Goal: Navigation & Orientation: Find specific page/section

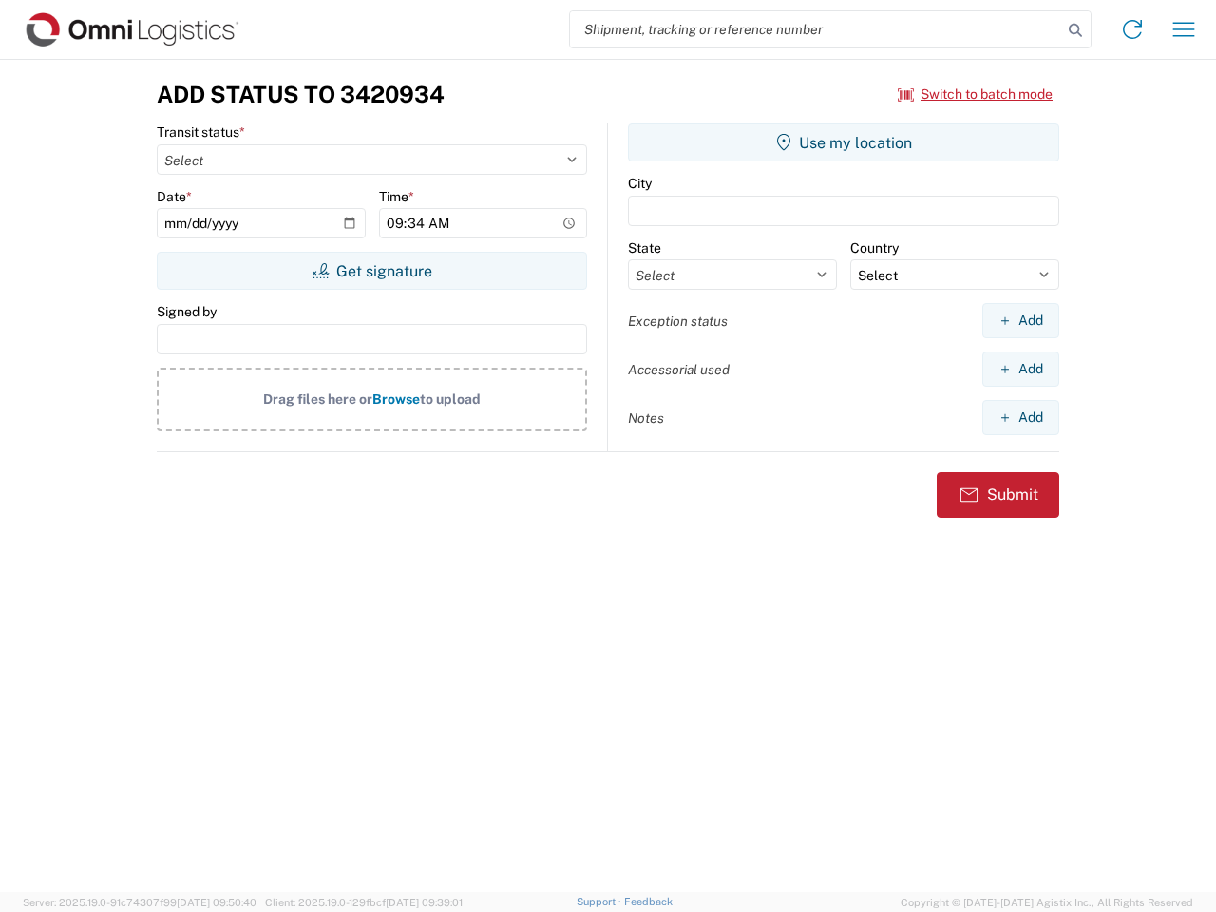
click at [816, 29] on input "search" at bounding box center [816, 29] width 492 height 36
click at [1075, 30] on icon at bounding box center [1075, 30] width 27 height 27
click at [1132, 29] on icon at bounding box center [1132, 29] width 30 height 30
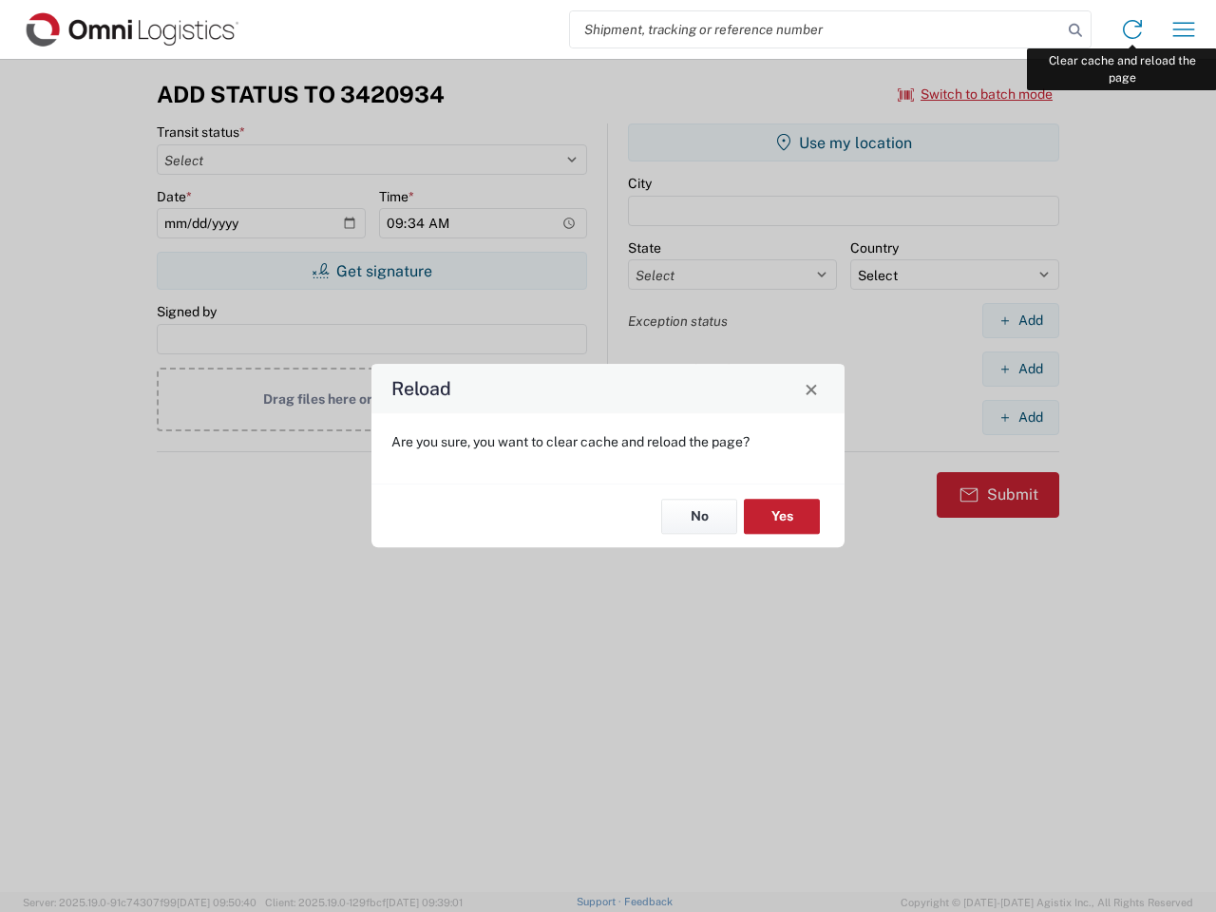
click at [1183, 29] on div "Reload Are you sure, you want to clear cache and reload the page? No Yes" at bounding box center [608, 456] width 1216 height 912
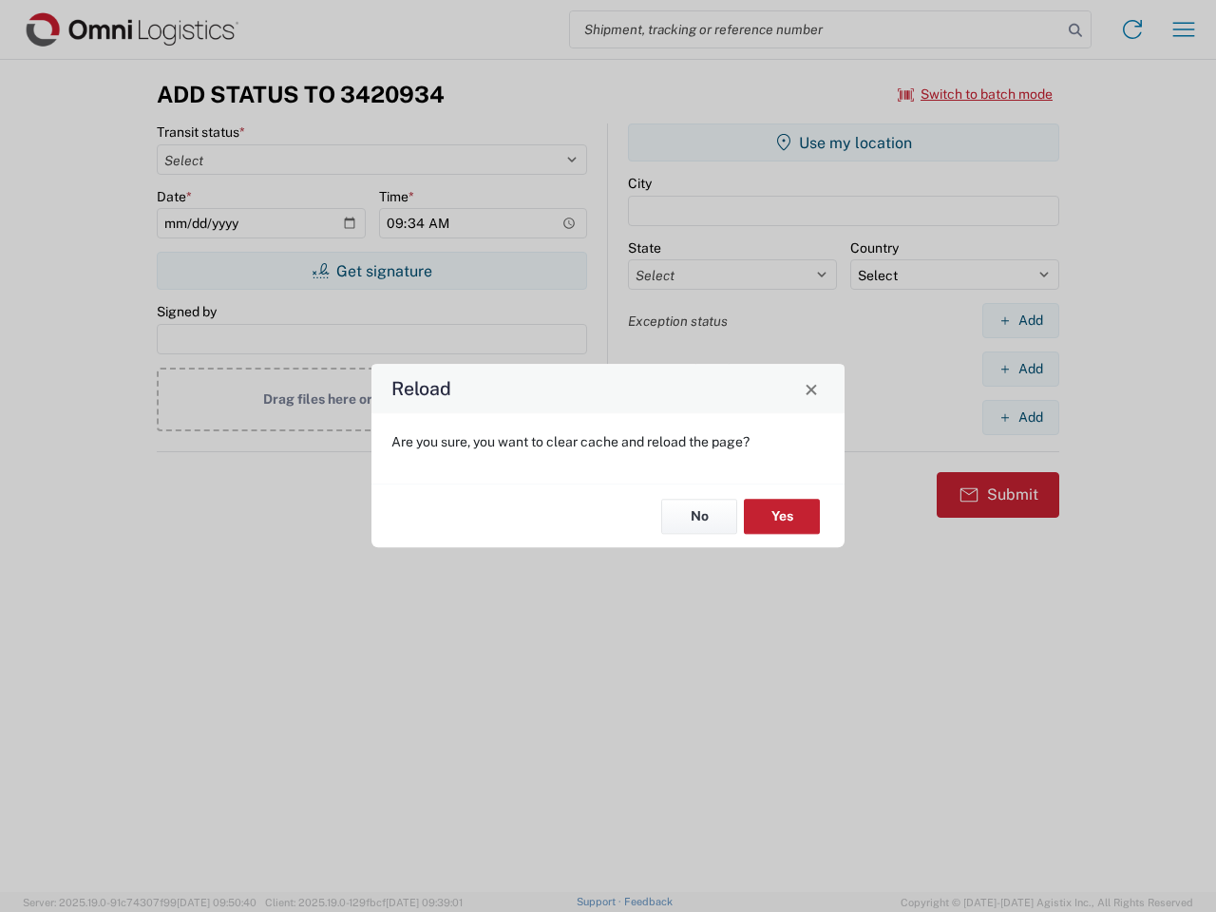
click at [975, 94] on div "Reload Are you sure, you want to clear cache and reload the page? No Yes" at bounding box center [608, 456] width 1216 height 912
click at [371, 271] on div "Reload Are you sure, you want to clear cache and reload the page? No Yes" at bounding box center [608, 456] width 1216 height 912
click at [843, 142] on div "Reload Are you sure, you want to clear cache and reload the page? No Yes" at bounding box center [608, 456] width 1216 height 912
click at [1020, 320] on div "Reload Are you sure, you want to clear cache and reload the page? No Yes" at bounding box center [608, 456] width 1216 height 912
click at [1020, 369] on div "Reload Are you sure, you want to clear cache and reload the page? No Yes" at bounding box center [608, 456] width 1216 height 912
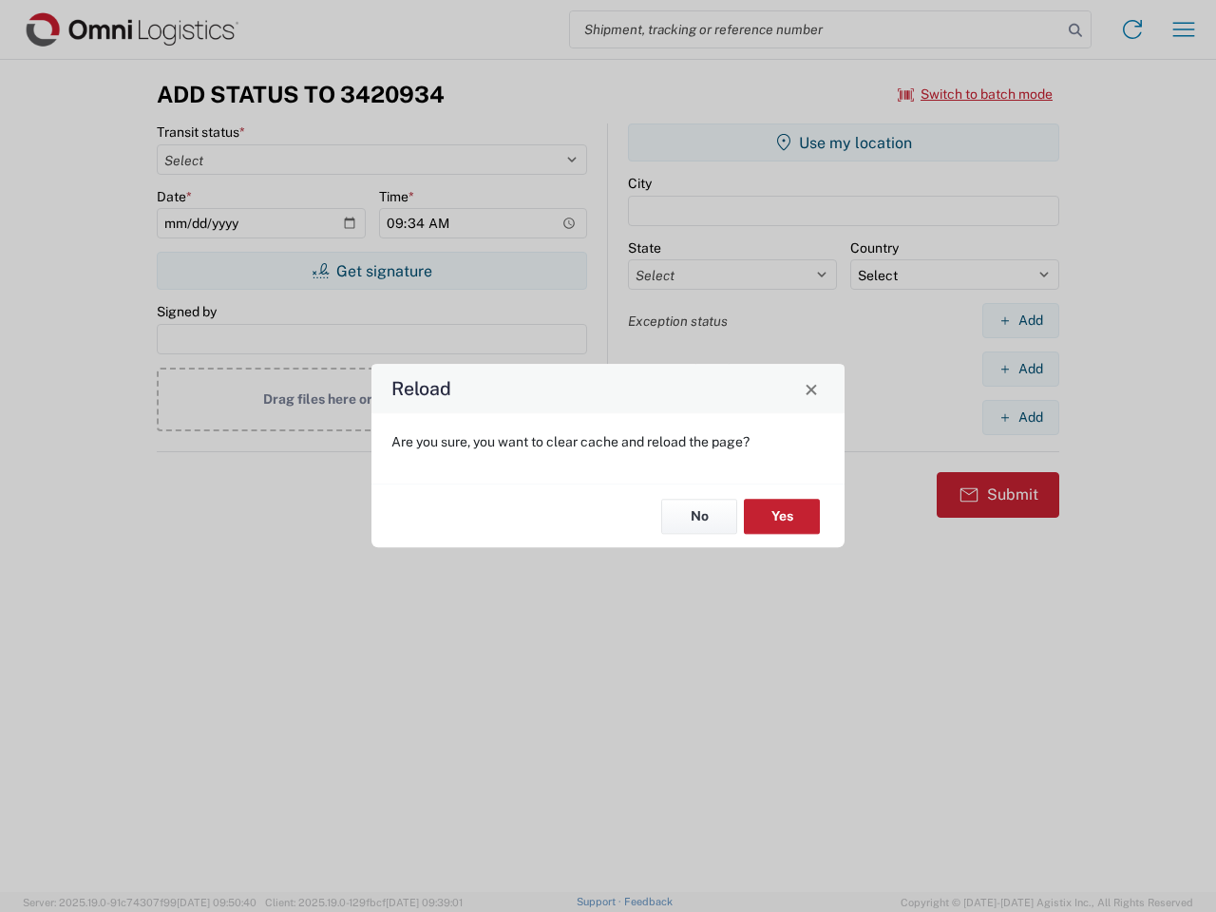
click at [1020, 417] on div "Reload Are you sure, you want to clear cache and reload the page? No Yes" at bounding box center [608, 456] width 1216 height 912
